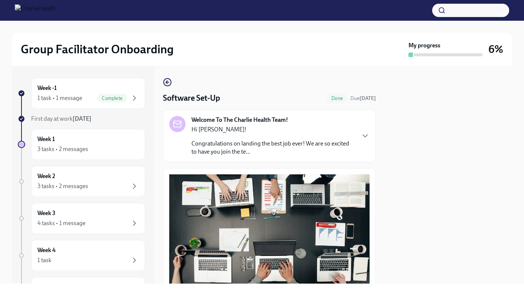
click at [79, 120] on strong "[DATE]" at bounding box center [82, 118] width 19 height 7
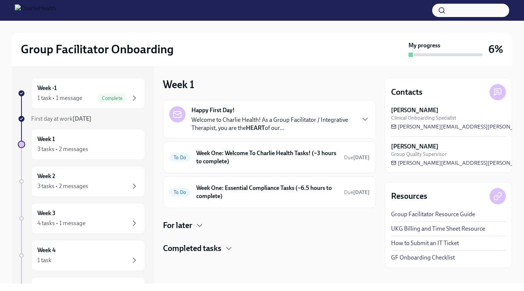
click at [368, 125] on div "Happy First Day! Welcome to Charlie Health! As a Group Facilitator / Integrativ…" at bounding box center [269, 119] width 200 height 26
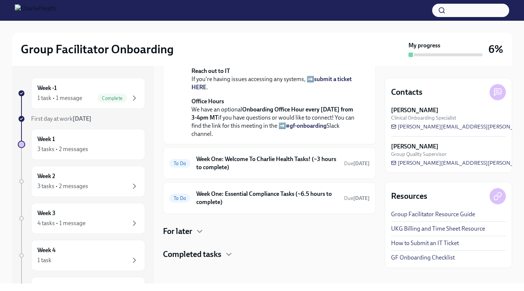
scroll to position [330, 0]
click at [301, 165] on h6 "Week One: Welcome To Charlie Health Tasks! (~3 hours to complete)" at bounding box center [267, 163] width 142 height 16
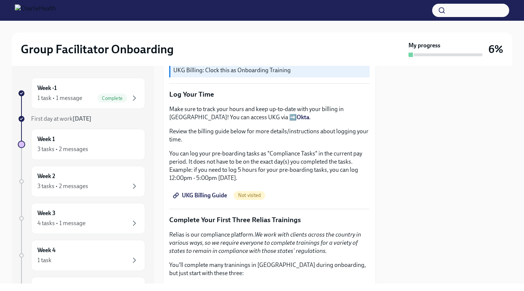
scroll to position [635, 0]
click at [198, 192] on span "UKG Billing Guide" at bounding box center [200, 194] width 53 height 7
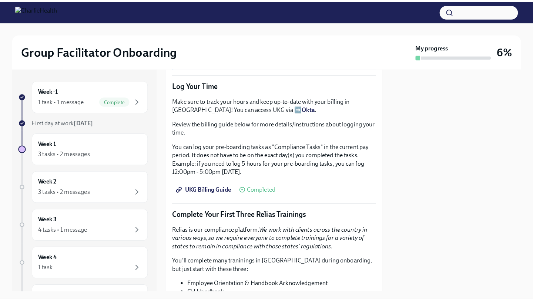
scroll to position [629, 0]
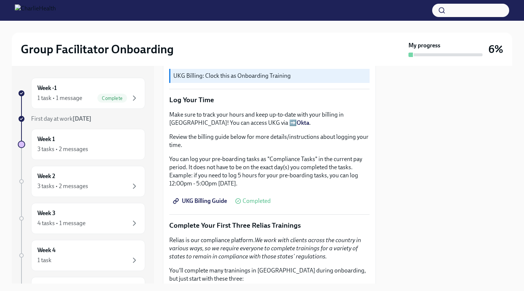
click at [204, 201] on span "UKG Billing Guide" at bounding box center [200, 200] width 53 height 7
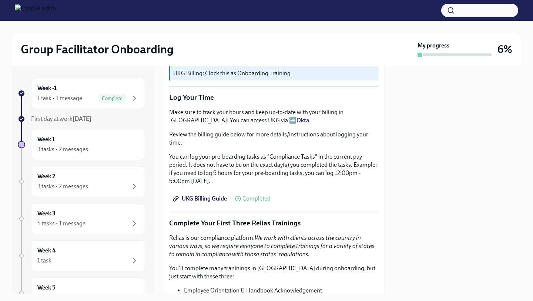
scroll to position [627, 0]
